Goal: Information Seeking & Learning: Learn about a topic

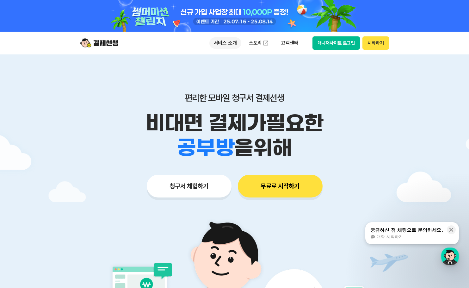
click at [226, 46] on p "서비스 소개" at bounding box center [225, 42] width 32 height 11
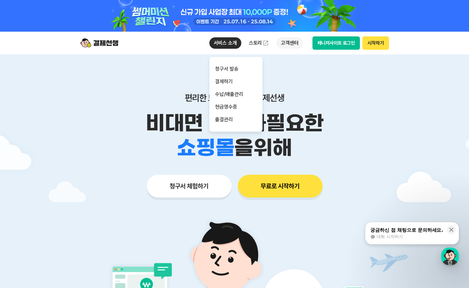
click at [285, 45] on p "고객센터" at bounding box center [289, 42] width 26 height 11
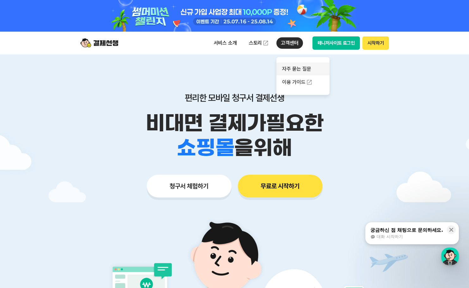
click at [302, 70] on link "자주 묻는 질문" at bounding box center [302, 69] width 53 height 13
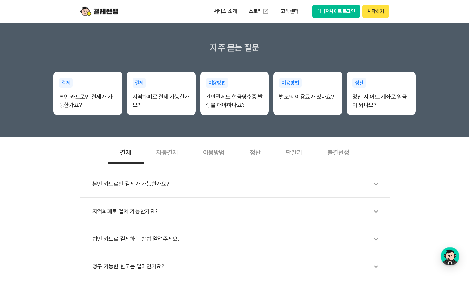
scroll to position [127, 0]
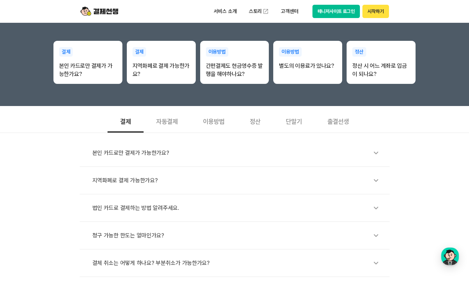
click at [150, 155] on div "본인 카드로만 결제가 가능한가요?" at bounding box center [237, 152] width 291 height 15
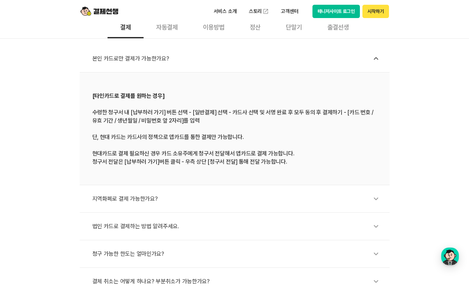
scroll to position [221, 0]
click at [131, 200] on div "지역화폐로 결제 가능한가요?" at bounding box center [237, 198] width 291 height 15
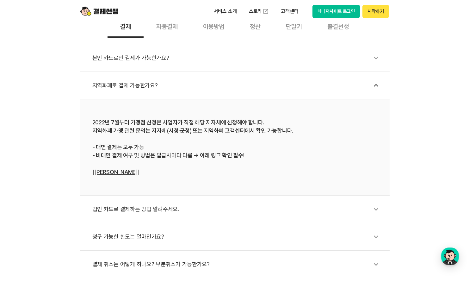
click at [142, 206] on div "법인 카드로 결제하는 방법 알려주세요." at bounding box center [237, 209] width 291 height 15
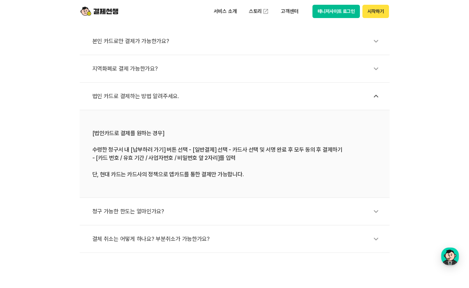
scroll to position [253, 0]
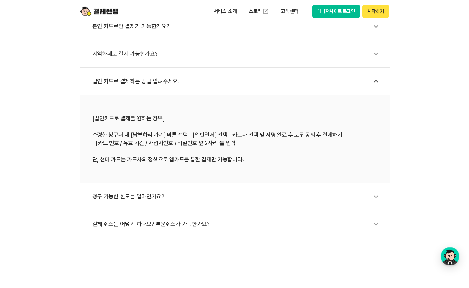
click at [146, 197] on div "청구 가능한 한도는 얼마인가요?" at bounding box center [237, 196] width 291 height 15
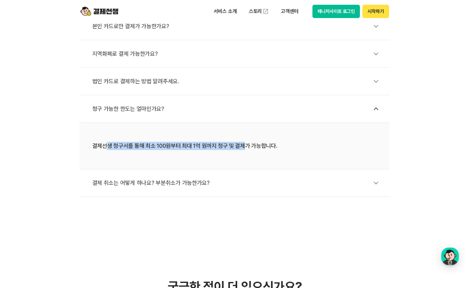
drag, startPoint x: 108, startPoint y: 145, endPoint x: 254, endPoint y: 145, distance: 146.4
click at [254, 145] on div "결제선생 청구서를 통해 최소 100원부터 최대 1억 원까지 청구 및 결제가 가능합니다." at bounding box center [234, 146] width 285 height 8
click at [256, 148] on div "결제선생 청구서를 통해 최소 100원부터 최대 1억 원까지 청구 및 결제가 가능합니다." at bounding box center [234, 146] width 285 height 8
click at [167, 186] on div "결체 취소는 어떻게 하나요? 부분취소가 가능한가요?" at bounding box center [237, 183] width 291 height 15
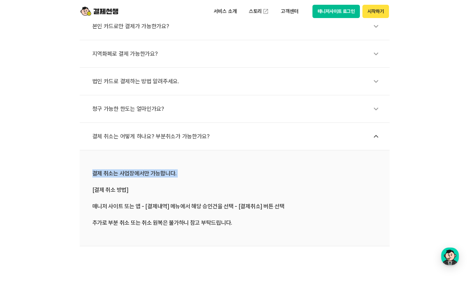
drag, startPoint x: 119, startPoint y: 177, endPoint x: 188, endPoint y: 173, distance: 69.4
click at [188, 173] on div "결제 취소는 사업장에서만 가능합니다. [결제 취소 방법] 매니저 사이트 또는 앱 - [결제내역] 메뉴에서 해당 승인건을 선택 - [결제취소] …" at bounding box center [234, 198] width 285 height 58
click at [199, 177] on div "결제 취소는 사업장에서만 가능합니다. [결제 취소 방법] 매니저 사이트 또는 앱 - [결제내역] 메뉴에서 해당 승인건을 선택 - [결제취소] …" at bounding box center [234, 198] width 285 height 58
drag, startPoint x: 253, startPoint y: 228, endPoint x: 257, endPoint y: 189, distance: 39.8
click at [253, 227] on li "결제 취소는 사업장에서만 가능합니다. [결제 취소 방법] 매니저 사이트 또는 앱 - [결제내역] 메뉴에서 해당 승인건을 선택 - [결제취소] …" at bounding box center [235, 198] width 310 height 96
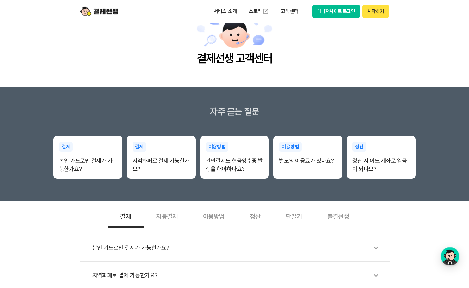
scroll to position [63, 0]
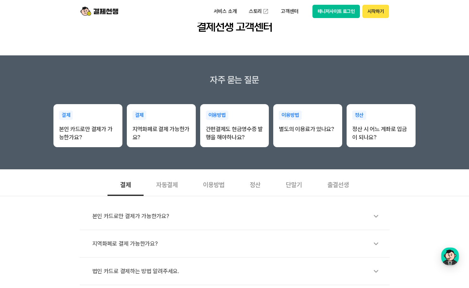
click at [164, 187] on div "자동결제" at bounding box center [167, 183] width 47 height 23
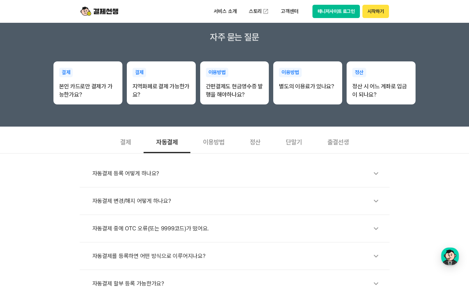
scroll to position [158, 0]
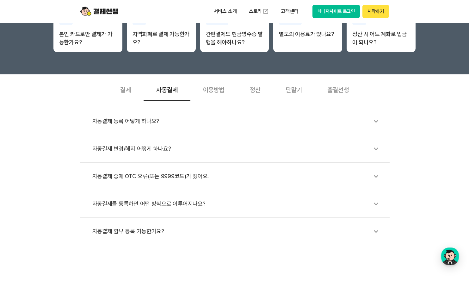
click at [224, 90] on div "이용방법" at bounding box center [213, 88] width 47 height 23
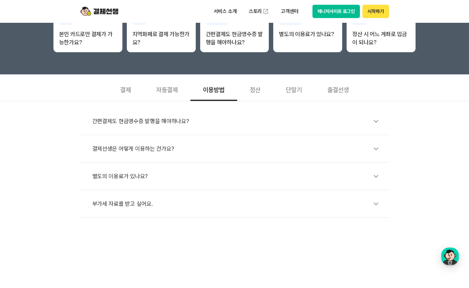
click at [144, 150] on div "결제선생은 어떻게 이용하는 건가요?" at bounding box center [237, 148] width 291 height 15
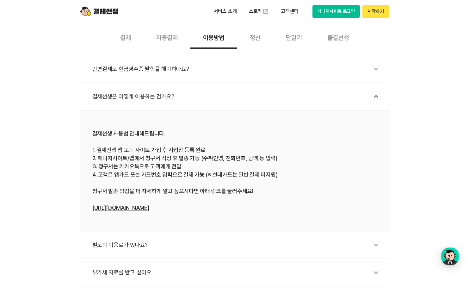
scroll to position [221, 0]
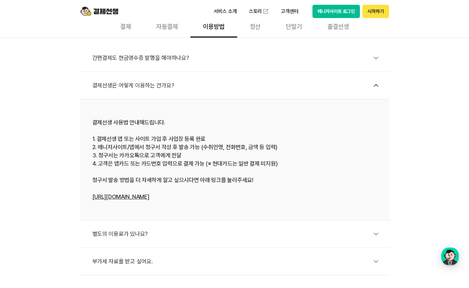
click at [125, 236] on div "별도의 이용료가 있나요?" at bounding box center [237, 233] width 291 height 15
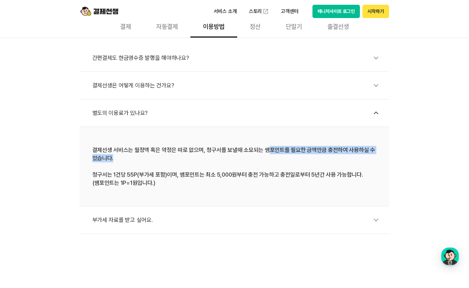
drag, startPoint x: 266, startPoint y: 151, endPoint x: 354, endPoint y: 157, distance: 88.8
click at [350, 155] on div "결제선생 서비스는 월정액 혹은 약정은 따로 없으며, 청구서를 보낼때 소모되는 쌤포인트를 필요한 금액만큼 충전하여 사용하실 수 있습니다. 청구서…" at bounding box center [234, 166] width 285 height 41
click at [360, 159] on div "결제선생 서비스는 월정액 혹은 약정은 따로 없으며, 청구서를 보낼때 소모되는 쌤포인트를 필요한 금액만큼 충전하여 사용하실 수 있습니다. 청구서…" at bounding box center [234, 166] width 285 height 41
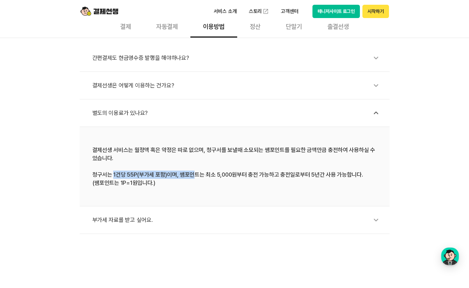
drag, startPoint x: 114, startPoint y: 175, endPoint x: 207, endPoint y: 188, distance: 93.6
click at [191, 172] on div "결제선생 서비스는 월정액 혹은 약정은 따로 없으며, 청구서를 보낼때 소모되는 쌤포인트를 필요한 금액만큼 충전하여 사용하실 수 있습니다. 청구서…" at bounding box center [234, 166] width 285 height 41
click at [207, 188] on li "결제선생 서비스는 월정액 혹은 약정은 따로 없으며, 청구서를 보낼때 소모되는 쌤포인트를 필요한 금액만큼 충전하여 사용하실 수 있습니다. 청구서…" at bounding box center [235, 166] width 310 height 79
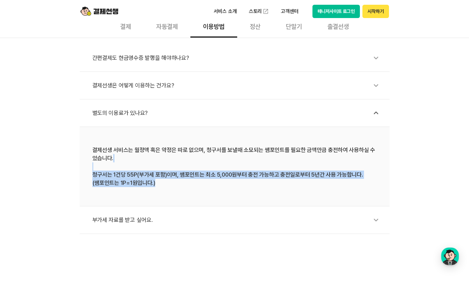
drag, startPoint x: 250, startPoint y: 182, endPoint x: 252, endPoint y: 159, distance: 22.9
click at [252, 159] on div "결제선생 서비스는 월정액 혹은 약정은 따로 없으며, 청구서를 보낼때 소모되는 쌤포인트를 필요한 금액만큼 충전하여 사용하실 수 있습니다. 청구서…" at bounding box center [234, 166] width 285 height 41
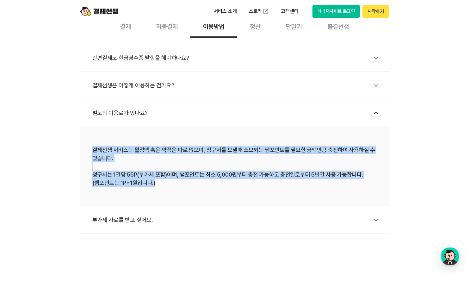
click at [236, 185] on div "결제선생 서비스는 월정액 혹은 약정은 따로 없으며, 청구서를 보낼때 소모되는 쌤포인트를 필요한 금액만큼 충전하여 사용하실 수 있습니다. 청구서…" at bounding box center [234, 166] width 285 height 41
click at [171, 191] on li "결제선생 서비스는 월정액 혹은 약정은 따로 없으며, 청구서를 보낼때 소모되는 쌤포인트를 필요한 금액만큼 충전하여 사용하실 수 있습니다. 청구서…" at bounding box center [235, 166] width 310 height 79
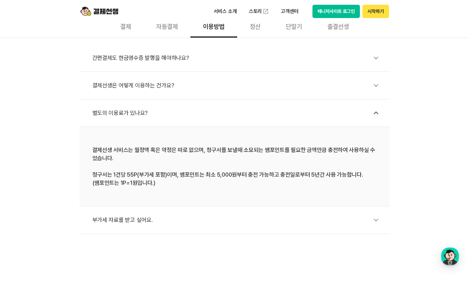
click at [206, 189] on li "결제선생 서비스는 월정액 혹은 약정은 따로 없으며, 청구서를 보낼때 소모되는 쌤포인트를 필요한 금액만큼 충전하여 사용하실 수 있습니다. 청구서…" at bounding box center [235, 166] width 310 height 79
click at [230, 184] on div "결제선생 서비스는 월정액 혹은 약정은 따로 없으며, 청구서를 보낼때 소모되는 쌤포인트를 필요한 금액만큼 충전하여 사용하실 수 있습니다. 청구서…" at bounding box center [234, 166] width 285 height 41
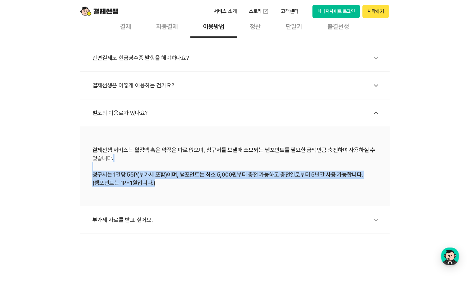
drag, startPoint x: 219, startPoint y: 186, endPoint x: 215, endPoint y: 170, distance: 16.3
click at [215, 170] on div "결제선생 서비스는 월정액 혹은 약정은 따로 없으며, 청구서를 보낼때 소모되는 쌤포인트를 필요한 금액만큼 충전하여 사용하실 수 있습니다. 청구서…" at bounding box center [234, 166] width 285 height 41
click at [216, 188] on li "결제선생 서비스는 월정액 혹은 약정은 따로 없으며, 청구서를 보낼때 소모되는 쌤포인트를 필요한 금액만큼 충전하여 사용하실 수 있습니다. 청구서…" at bounding box center [235, 166] width 310 height 79
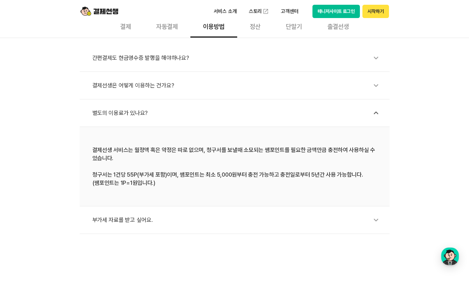
click at [119, 220] on div "부가세 자료를 받고 싶어요." at bounding box center [237, 220] width 291 height 15
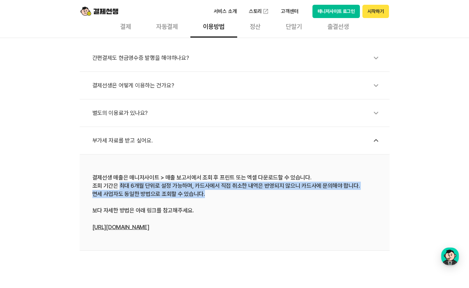
drag, startPoint x: 120, startPoint y: 185, endPoint x: 228, endPoint y: 196, distance: 109.0
click at [225, 192] on div "결제선생 매출은 매니저사이트 > 매출 보고서에서 조회 후 프린트 또는 엑셀 다운로드할 수 있습니다. 조회 기간은 최대 6개월 단위로 설정 가능…" at bounding box center [234, 202] width 285 height 58
click at [229, 197] on div "결제선생 매출은 매니저사이트 > 매출 보고서에서 조회 후 프린트 또는 엑셀 다운로드할 수 있습니다. 조회 기간은 최대 6개월 단위로 설정 가능…" at bounding box center [234, 202] width 285 height 58
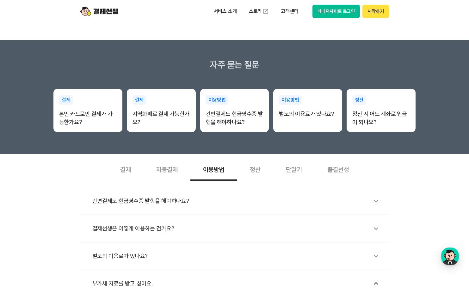
scroll to position [63, 0]
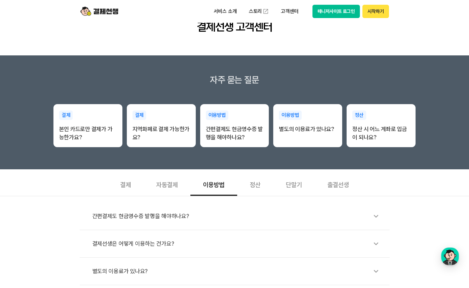
click at [257, 184] on div "정산" at bounding box center [255, 183] width 36 height 23
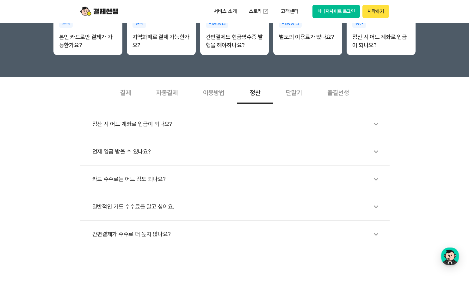
scroll to position [158, 0]
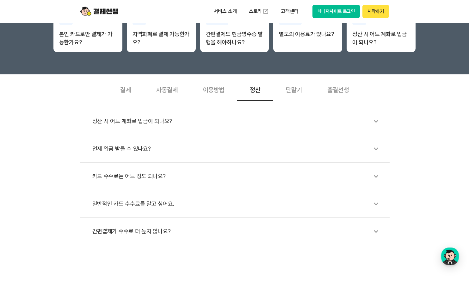
click at [140, 122] on div "정산 시 어느 계좌로 입금이 되나요?" at bounding box center [237, 121] width 291 height 15
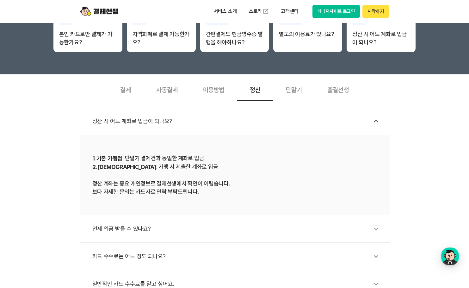
click at [140, 122] on div "정산 시 어느 계좌로 입금이 되나요?" at bounding box center [237, 121] width 291 height 15
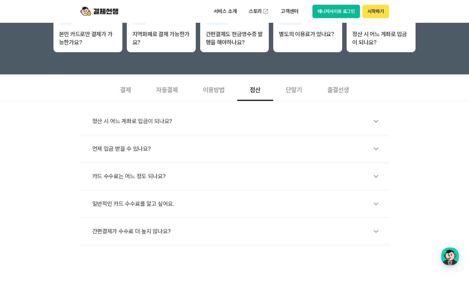
click at [140, 122] on div "정산 시 어느 계좌로 입금이 되나요?" at bounding box center [237, 121] width 291 height 15
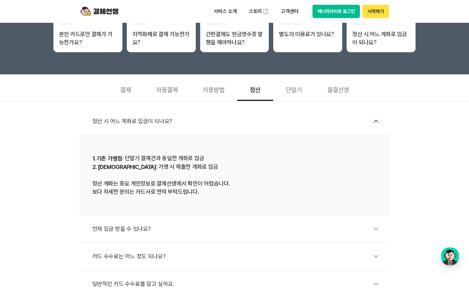
click at [145, 120] on div "정산 시 어느 계좌로 입금이 되나요?" at bounding box center [237, 121] width 291 height 15
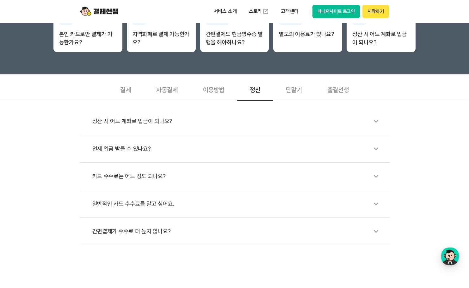
click at [121, 153] on div "언제 입금 받을 수 있나요?" at bounding box center [237, 148] width 291 height 15
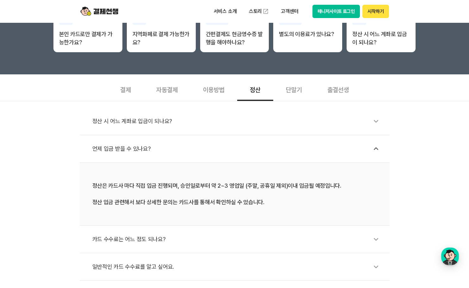
click at [128, 150] on div "언제 입금 받을 수 있나요?" at bounding box center [237, 148] width 291 height 15
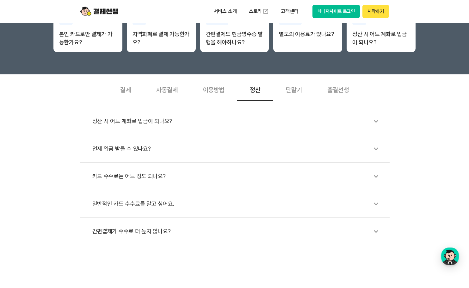
click at [135, 177] on div "카드 수수료는 어느 정도 되나요?" at bounding box center [237, 176] width 291 height 15
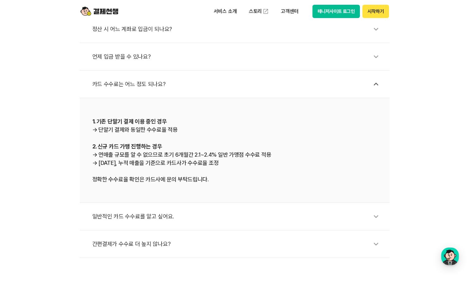
scroll to position [253, 0]
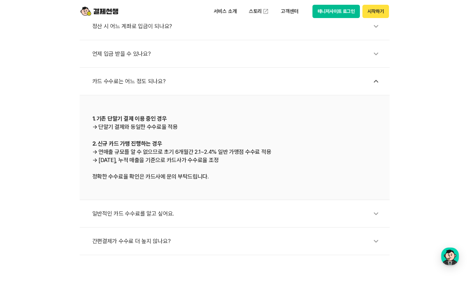
drag, startPoint x: 184, startPoint y: 152, endPoint x: 255, endPoint y: 161, distance: 71.5
click at [255, 161] on div "1. 기존 단말기 결제 이용 중인 경우 → 단말기 결제와 동일한 수수료율 적용 2. 신규 카드 가맹 진행하는 경우 → 연매출 규모를 알 수 없…" at bounding box center [234, 147] width 285 height 66
click at [254, 165] on div "1. 기존 단말기 결제 이용 중인 경우 → 단말기 결제와 동일한 수수료율 적용 2. 신규 카드 가맹 진행하는 경우 → 연매출 규모를 알 수 없…" at bounding box center [234, 147] width 285 height 66
drag, startPoint x: 238, startPoint y: 164, endPoint x: 235, endPoint y: 149, distance: 15.5
click at [235, 149] on div "1. 기존 단말기 결제 이용 중인 경우 → 단말기 결제와 동일한 수수료율 적용 2. 신규 카드 가맹 진행하는 경우 → 연매출 규모를 알 수 없…" at bounding box center [234, 147] width 285 height 66
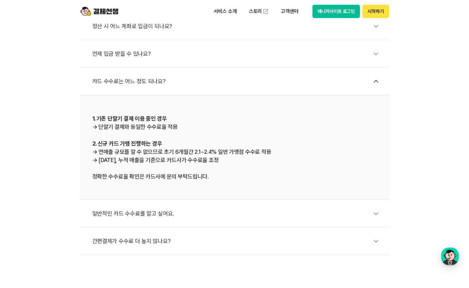
click at [236, 169] on div "1. 기존 단말기 결제 이용 중인 경우 → 단말기 결제와 동일한 수수료율 적용 2. 신규 카드 가맹 진행하는 경우 → 연매출 규모를 알 수 없…" at bounding box center [234, 147] width 285 height 66
drag, startPoint x: 231, startPoint y: 164, endPoint x: 223, endPoint y: 150, distance: 16.6
click at [223, 150] on div "1. 기존 단말기 결제 이용 중인 경우 → 단말기 결제와 동일한 수수료율 적용 2. 신규 카드 가맹 진행하는 경우 → 연매출 규모를 알 수 없…" at bounding box center [234, 147] width 285 height 66
click at [230, 169] on div "1. 기존 단말기 결제 이용 중인 경우 → 단말기 결제와 동일한 수수료율 적용 2. 신규 카드 가맹 진행하는 경우 → 연매출 규모를 알 수 없…" at bounding box center [234, 147] width 285 height 66
click at [132, 217] on div "일반적인 카드 수수료를 알고 싶어요." at bounding box center [237, 213] width 291 height 15
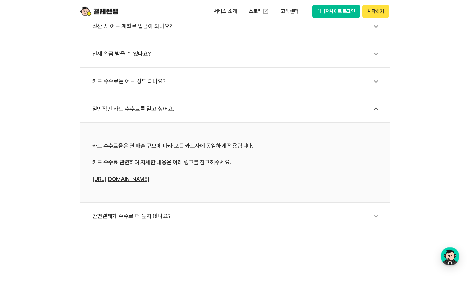
click at [125, 178] on link "https://bit.ly/4h9rI8c" at bounding box center [120, 179] width 57 height 7
click at [144, 216] on div "간편결제가 수수료 더 높지 않나요?" at bounding box center [237, 216] width 291 height 15
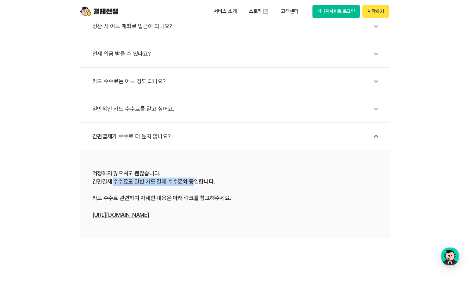
drag, startPoint x: 114, startPoint y: 180, endPoint x: 201, endPoint y: 180, distance: 87.3
click at [196, 179] on div "걱정하지 않으셔도 괜찮습니다. 간편결제 수수료도 일반 카드 결제 수수료와 동일합니다. 카드 수수료 관련하여 자세한 내용은 아래 링크를 참고해주…" at bounding box center [234, 194] width 285 height 50
click at [207, 181] on div "걱정하지 않으셔도 괜찮습니다. 간편결제 수수료도 일반 카드 결제 수수료와 동일합니다. 카드 수수료 관련하여 자세한 내용은 아래 링크를 참고해주…" at bounding box center [234, 194] width 285 height 50
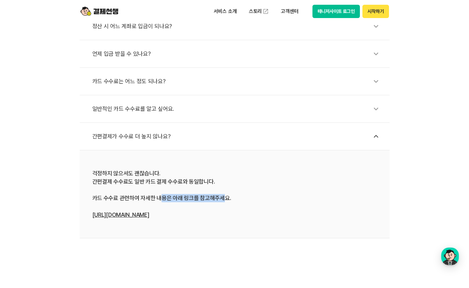
drag, startPoint x: 169, startPoint y: 198, endPoint x: 243, endPoint y: 196, distance: 74.3
click at [238, 196] on div "걱정하지 않으셔도 괜찮습니다. 간편결제 수수료도 일반 카드 결제 수수료와 동일합니다. 카드 수수료 관련하여 자세한 내용은 아래 링크를 참고해주…" at bounding box center [234, 194] width 285 height 50
click at [257, 200] on div "걱정하지 않으셔도 괜찮습니다. 간편결제 수수료도 일반 카드 결제 수수료와 동일합니다. 카드 수수료 관련하여 자세한 내용은 아래 링크를 참고해주…" at bounding box center [234, 194] width 285 height 50
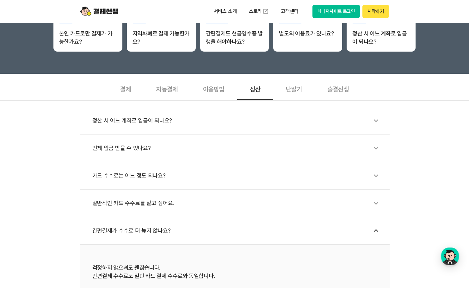
scroll to position [158, 0]
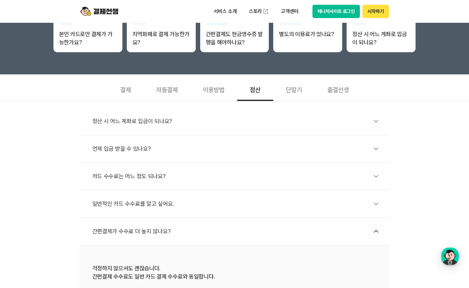
click at [120, 177] on div "카드 수수료는 어느 정도 되나요?" at bounding box center [237, 176] width 291 height 15
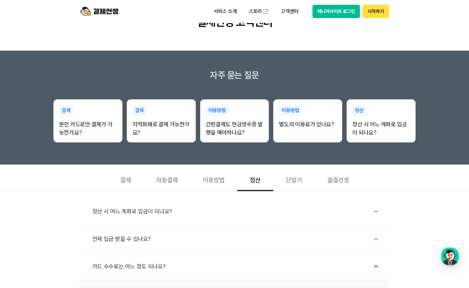
scroll to position [63, 0]
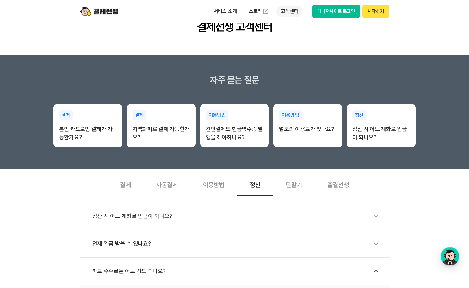
click at [294, 11] on p "고객센터" at bounding box center [289, 11] width 26 height 11
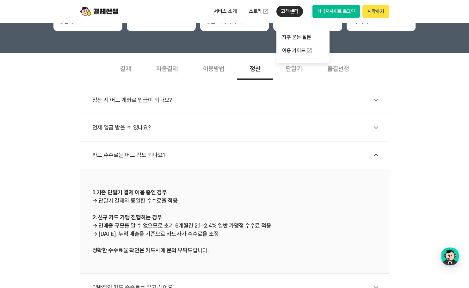
scroll to position [190, 0]
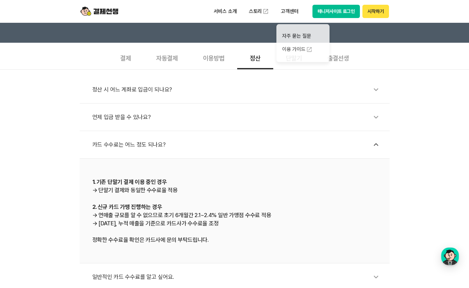
click at [260, 234] on div "1. 기존 단말기 결제 이용 중인 경우 → 단말기 결제와 동일한 수수료율 적용 2. 신규 카드 가맹 진행하는 경우 → 연매출 규모를 알 수 없…" at bounding box center [234, 210] width 285 height 66
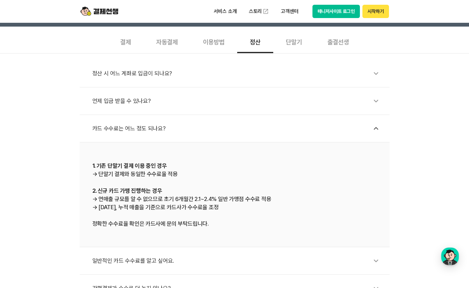
scroll to position [221, 0]
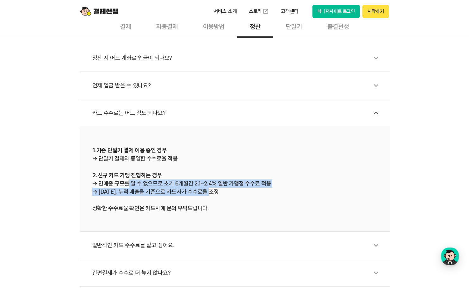
drag, startPoint x: 124, startPoint y: 184, endPoint x: 211, endPoint y: 191, distance: 87.3
click at [211, 191] on div "1. 기존 단말기 결제 이용 중인 경우 → 단말기 결제와 동일한 수수료율 적용 2. 신규 카드 가맹 진행하는 경우 → 연매출 규모를 알 수 없…" at bounding box center [234, 179] width 285 height 66
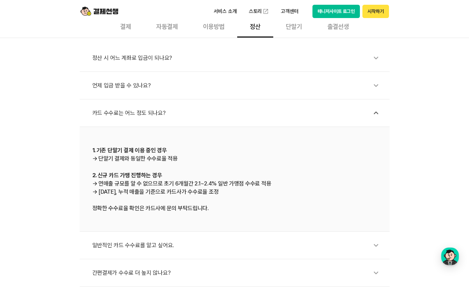
click at [226, 193] on div "1. 기존 단말기 결제 이용 중인 경우 → 단말기 결제와 동일한 수수료율 적용 2. 신규 카드 가맹 진행하는 경우 → 연매출 규모를 알 수 없…" at bounding box center [234, 179] width 285 height 66
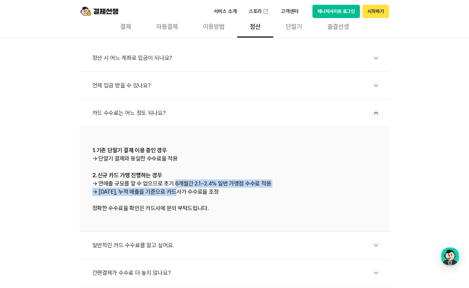
drag, startPoint x: 173, startPoint y: 193, endPoint x: 172, endPoint y: 183, distance: 10.5
click at [172, 183] on div "1. 기존 단말기 결제 이용 중인 경우 → 단말기 결제와 동일한 수수료율 적용 2. 신규 카드 가맹 진행하는 경우 → 연매출 규모를 알 수 없…" at bounding box center [234, 179] width 285 height 66
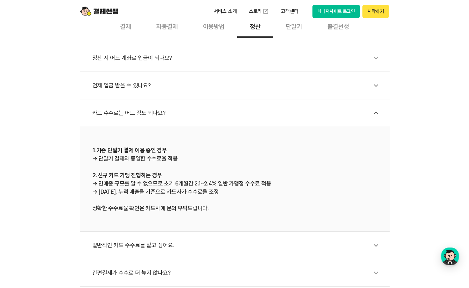
click at [211, 206] on div "1. 기존 단말기 결제 이용 중인 경우 → 단말기 결제와 동일한 수수료율 적용 2. 신규 카드 가맹 진행하는 경우 → 연매출 규모를 알 수 없…" at bounding box center [234, 179] width 285 height 66
drag, startPoint x: 163, startPoint y: 207, endPoint x: 159, endPoint y: 191, distance: 17.0
click at [159, 191] on div "1. 기존 단말기 결제 이용 중인 경우 → 단말기 결제와 동일한 수수료율 적용 2. 신규 카드 가맹 진행하는 경우 → 연매출 규모를 알 수 없…" at bounding box center [234, 179] width 285 height 66
click at [212, 220] on li "1. 기존 단말기 결제 이용 중인 경우 → 단말기 결제와 동일한 수수료율 적용 2. 신규 카드 가맹 진행하는 경우 → 연매출 규모를 알 수 없…" at bounding box center [235, 179] width 310 height 105
click at [186, 211] on div "1. 기존 단말기 결제 이용 중인 경우 → 단말기 결제와 동일한 수수료율 적용 2. 신규 카드 가맹 진행하는 경우 → 연매출 규모를 알 수 없…" at bounding box center [234, 179] width 285 height 66
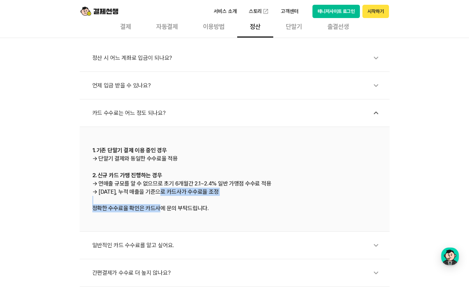
drag, startPoint x: 161, startPoint y: 213, endPoint x: 175, endPoint y: 192, distance: 25.4
click at [158, 190] on li "1. 기존 단말기 결제 이용 중인 경우 → 단말기 결제와 동일한 수수료율 적용 2. 신규 카드 가맹 진행하는 경우 → 연매출 규모를 알 수 없…" at bounding box center [235, 179] width 310 height 105
click at [216, 212] on div "1. 기존 단말기 결제 이용 중인 경우 → 단말기 결제와 동일한 수수료율 적용 2. 신규 카드 가맹 진행하는 경우 → 연매출 규모를 알 수 없…" at bounding box center [234, 179] width 285 height 66
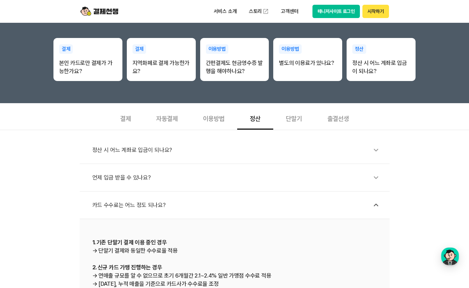
scroll to position [127, 0]
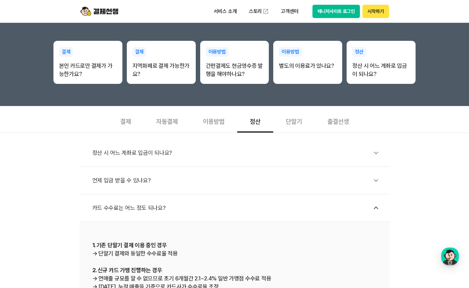
click at [289, 120] on div "단말기" at bounding box center [293, 120] width 41 height 23
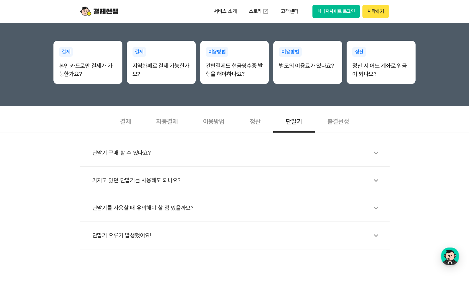
click at [130, 155] on div "단말기 구매 할 수 있나요?" at bounding box center [237, 152] width 291 height 15
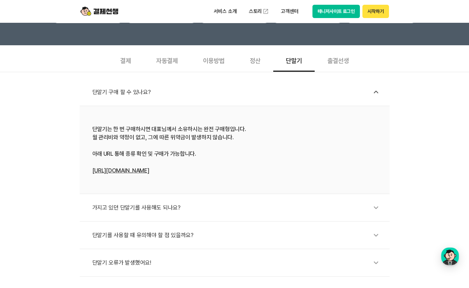
scroll to position [190, 0]
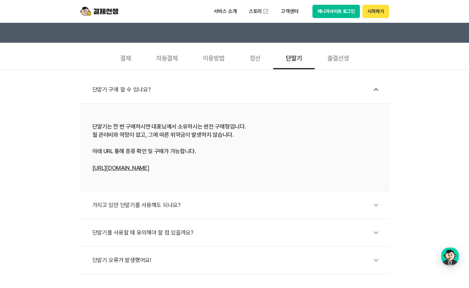
click at [146, 206] on div "가지고 있던 단말기를 사용해도 되나요?" at bounding box center [237, 205] width 291 height 15
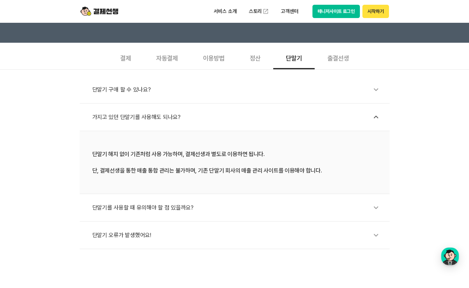
click at [131, 90] on div "단말기 구매 할 수 있나요?" at bounding box center [237, 89] width 291 height 15
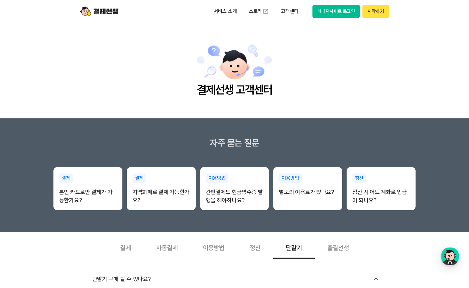
scroll to position [0, 0]
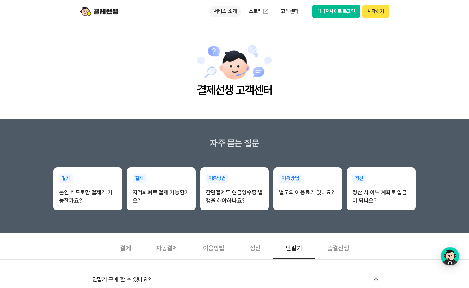
click at [222, 10] on p "서비스 소개" at bounding box center [225, 11] width 32 height 11
click at [99, 10] on img at bounding box center [99, 11] width 38 height 12
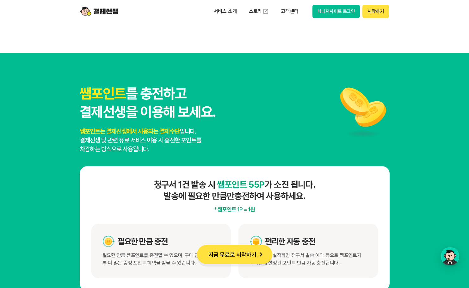
scroll to position [3290, 0]
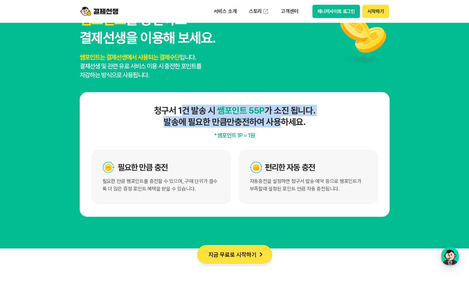
drag, startPoint x: 181, startPoint y: 115, endPoint x: 273, endPoint y: 125, distance: 93.3
click at [273, 125] on h4 "청구서 1건 발송 시 쌤포인트 55P 가 소진 됩니다. 발송에 필요한 만큼만 충전하여 사용하세요." at bounding box center [234, 116] width 287 height 23
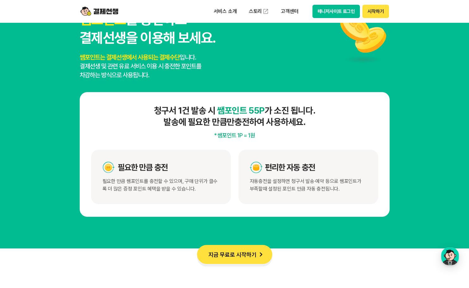
click at [282, 127] on h4 "청구서 1건 발송 시 쌤포인트 55P 가 소진 됩니다. 발송에 필요한 만큼만 충전하여 사용하세요." at bounding box center [234, 116] width 287 height 23
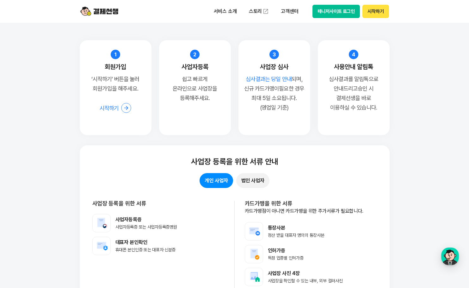
scroll to position [4966, 0]
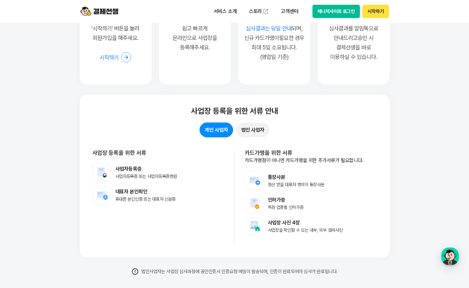
click at [257, 130] on button "법인 사업자" at bounding box center [252, 129] width 33 height 15
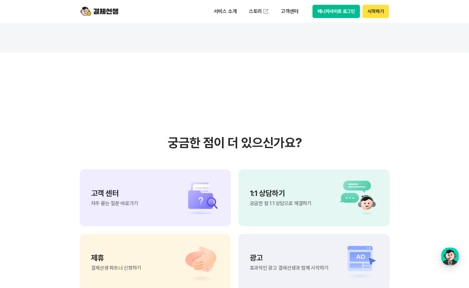
scroll to position [5282, 0]
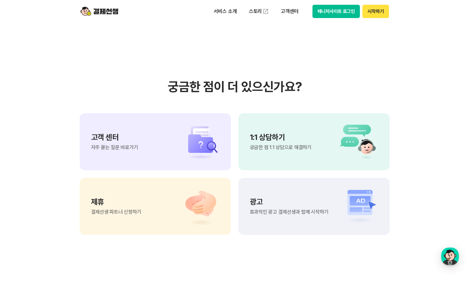
click at [277, 140] on p "1:1 상담하기" at bounding box center [281, 137] width 62 height 8
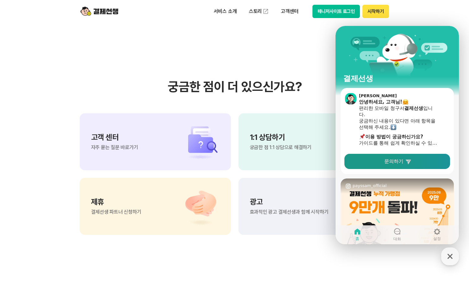
click at [403, 158] on span "문의하기" at bounding box center [393, 161] width 19 height 6
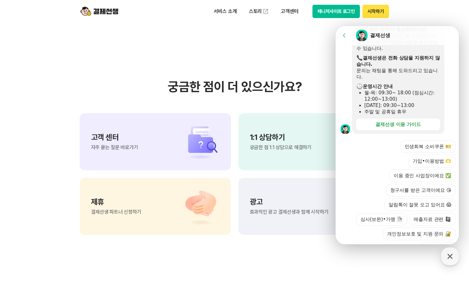
scroll to position [191, 0]
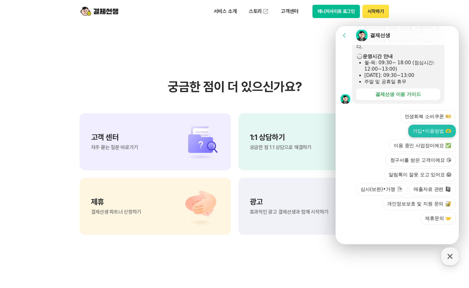
click at [434, 130] on button "가입•이용방법 🫶" at bounding box center [431, 131] width 47 height 13
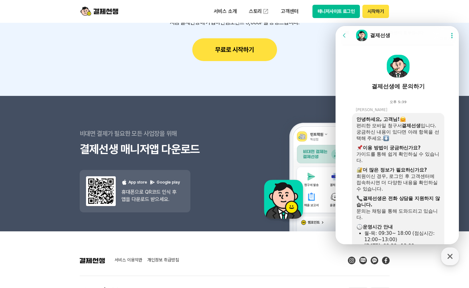
scroll to position [52, 0]
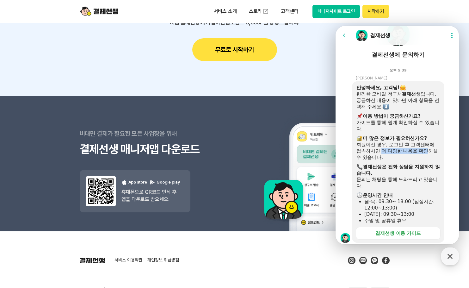
drag, startPoint x: 382, startPoint y: 150, endPoint x: 427, endPoint y: 150, distance: 44.9
click at [427, 150] on div "회원이신 경우, 로그인 후 고객센터에 접속하시면 더 다양한 내용을 확인하실 수 있습니다." at bounding box center [398, 150] width 84 height 19
click at [425, 157] on div "회원이신 경우, 로그인 후 고객센터에 접속하시면 더 다양한 내용을 확인하실 수 있습니다." at bounding box center [398, 150] width 84 height 19
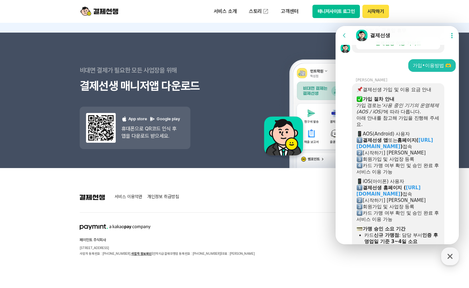
scroll to position [337, 0]
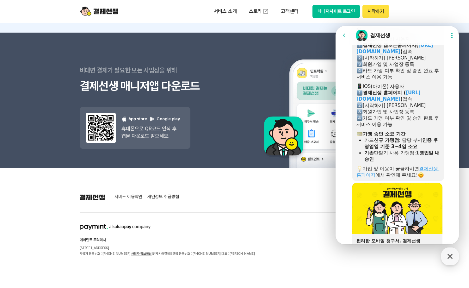
click at [434, 168] on link "결제선생 홈페이지" at bounding box center [397, 172] width 83 height 12
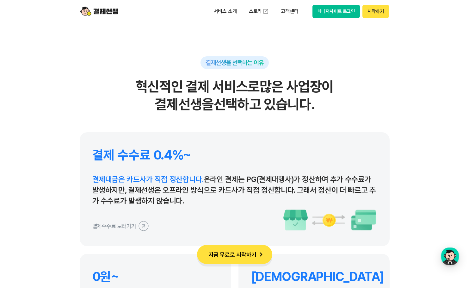
scroll to position [2973, 0]
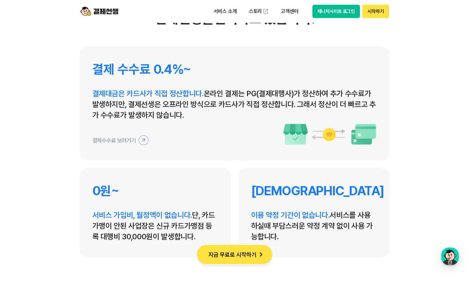
click at [141, 140] on icon at bounding box center [143, 140] width 14 height 14
